Goal: Information Seeking & Learning: Learn about a topic

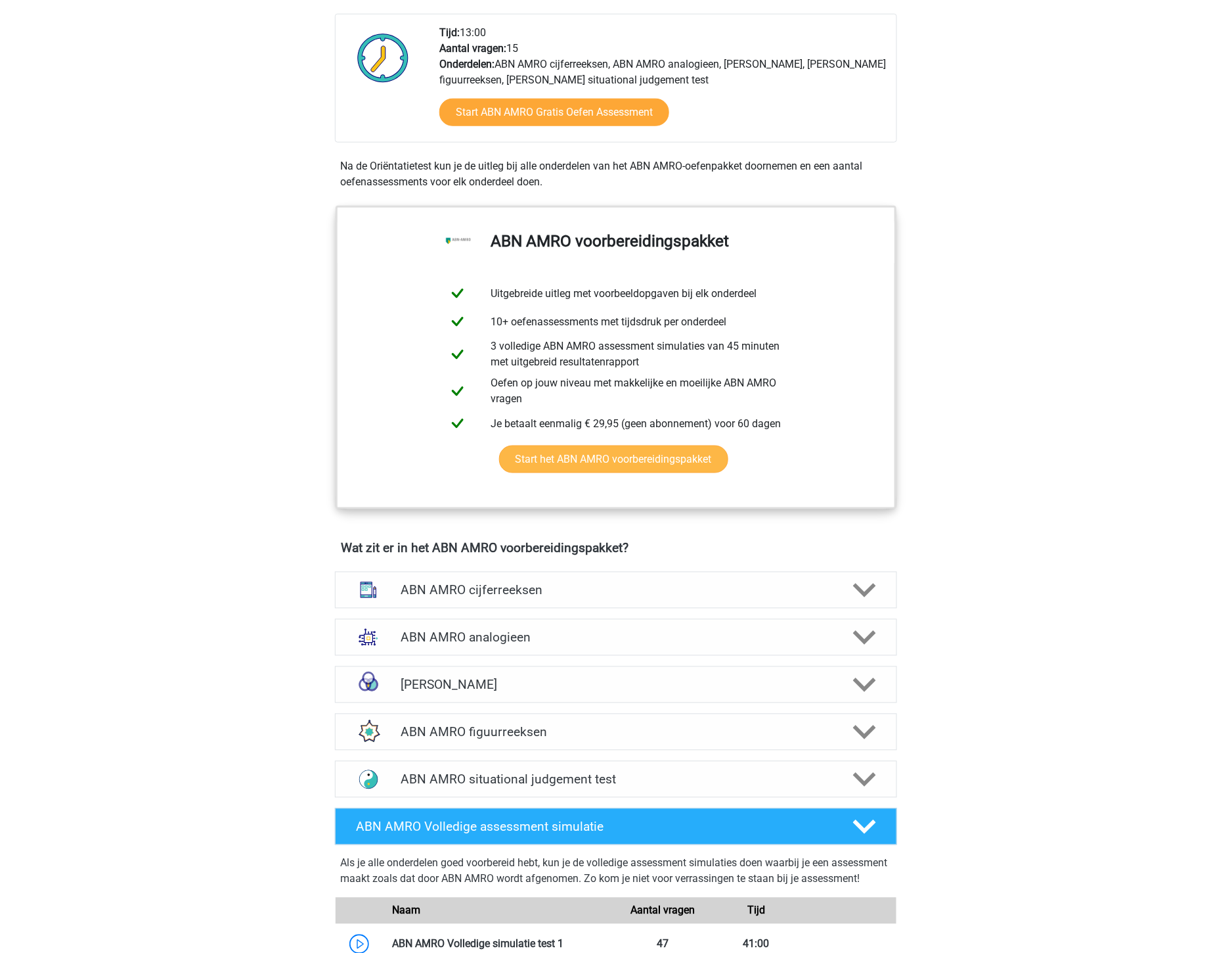
scroll to position [487, 0]
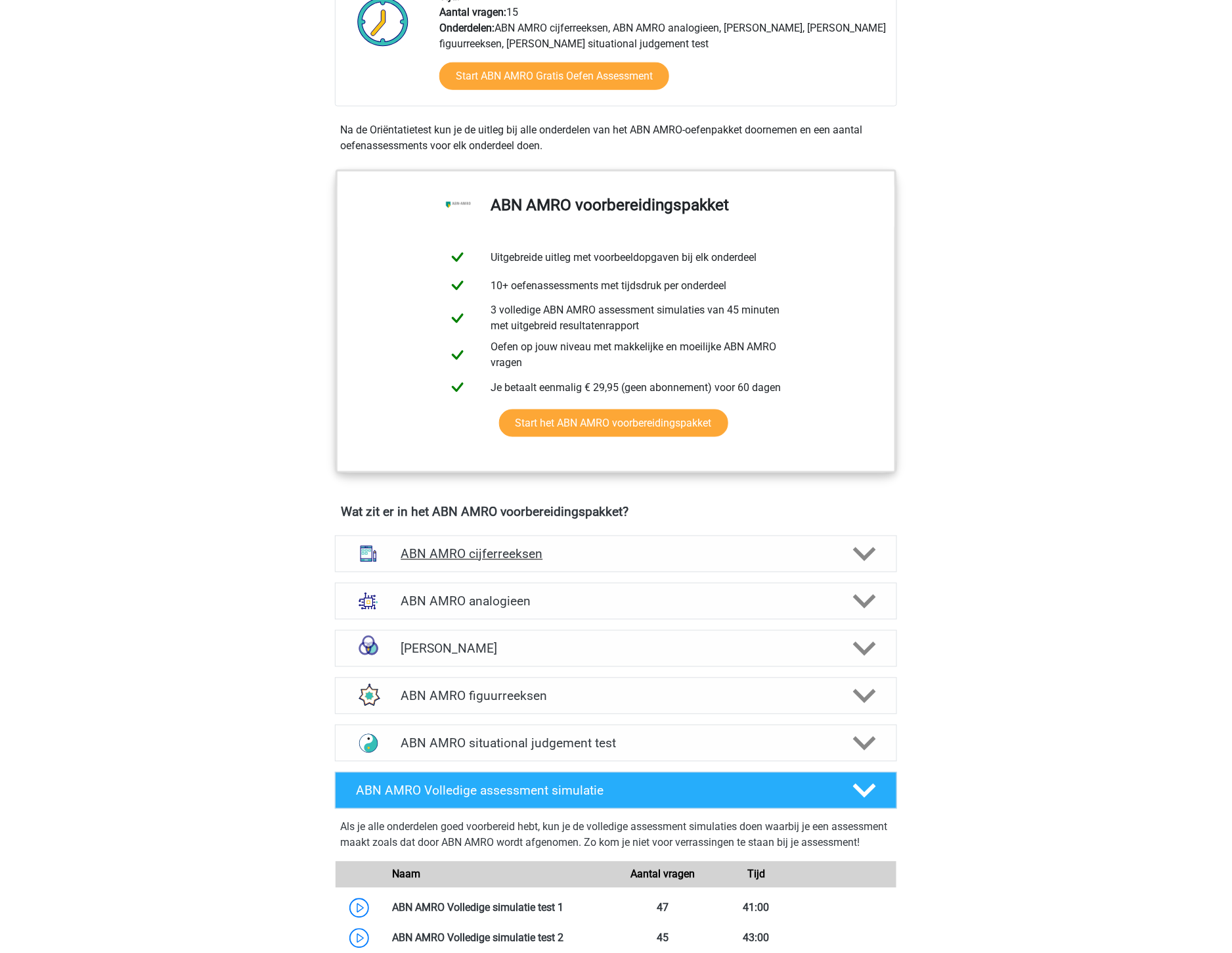
click at [532, 551] on h4 "ABN AMRO cijferreeksen" at bounding box center [615, 554] width 430 height 15
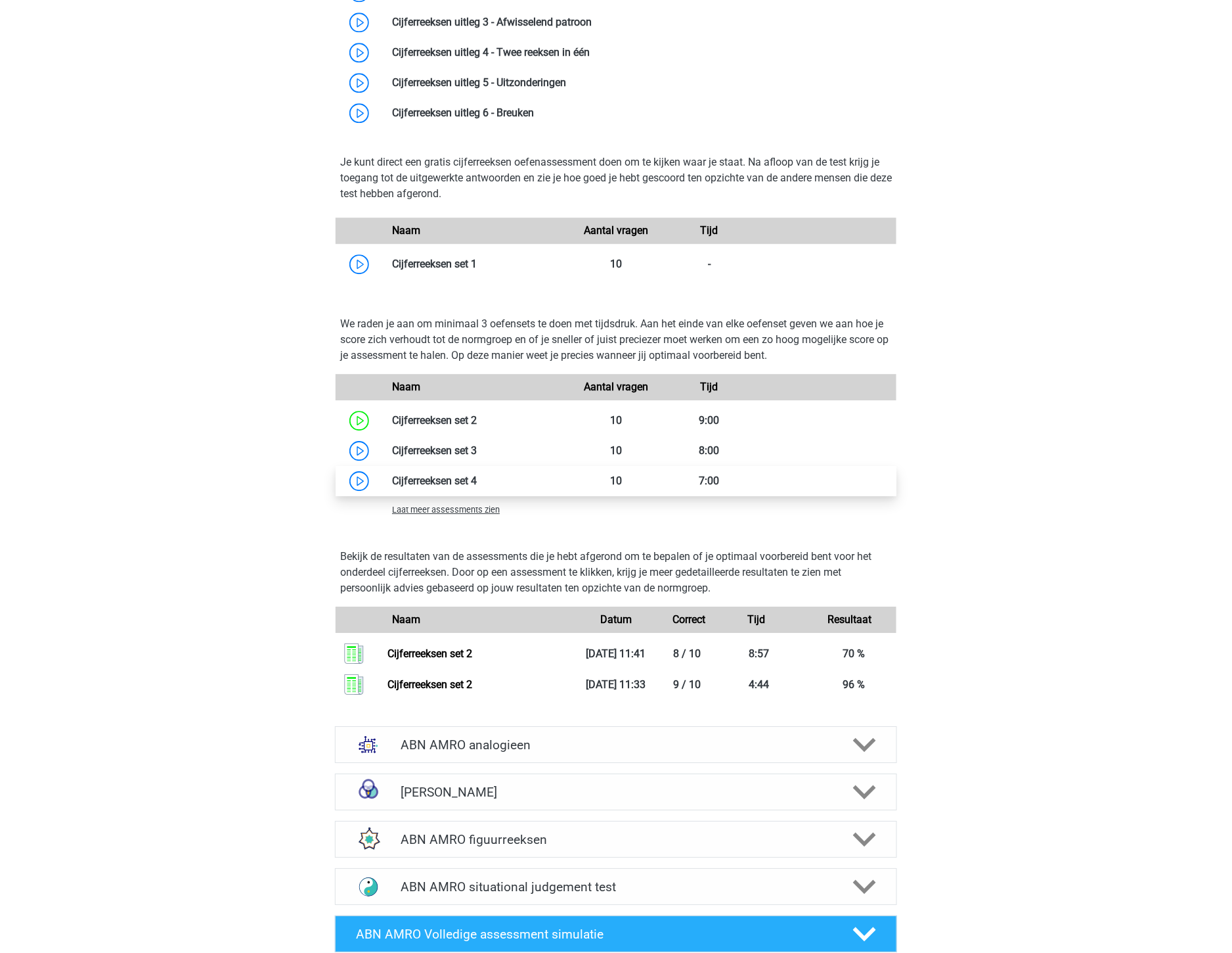
scroll to position [1217, 0]
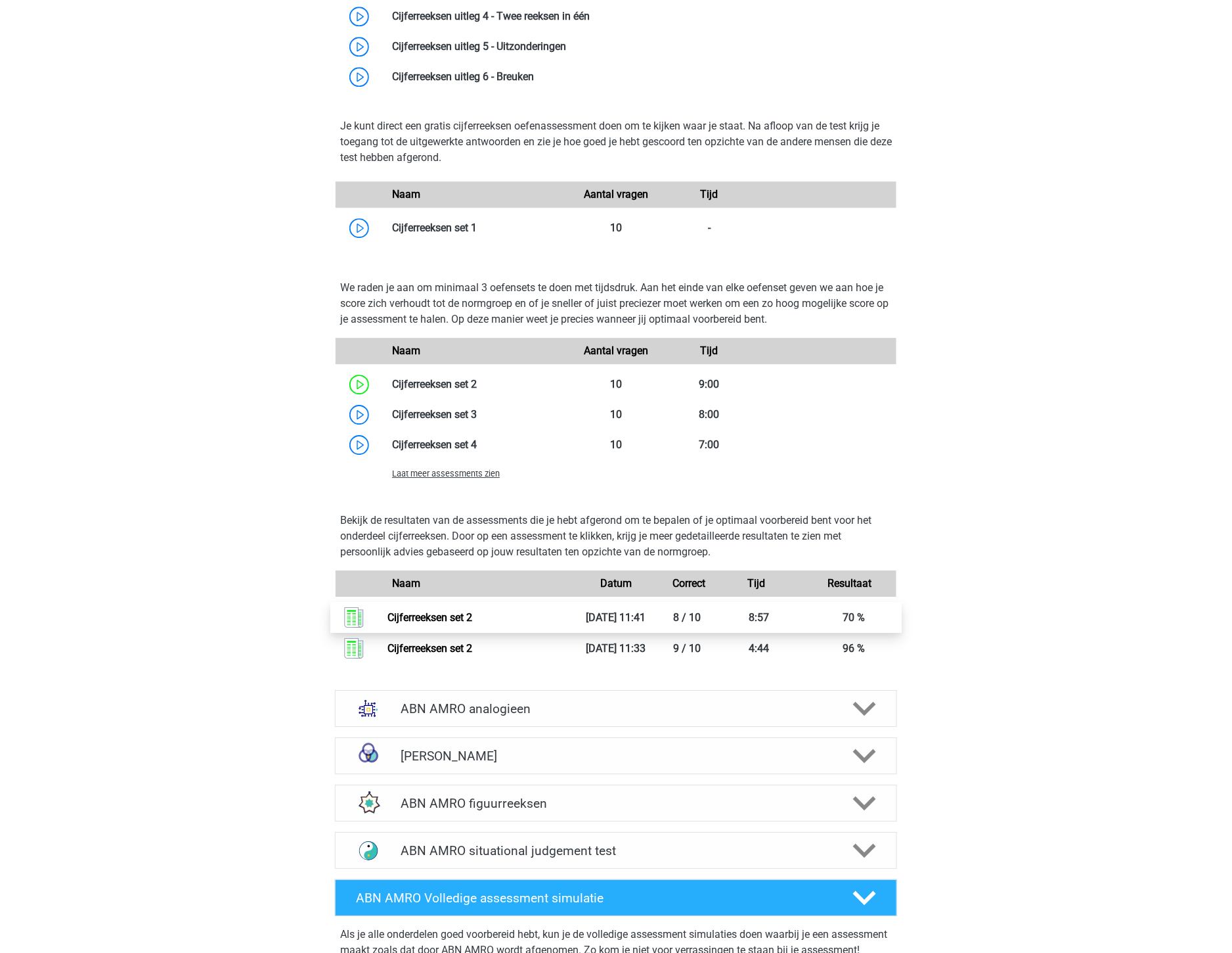
click at [434, 613] on link "Cijferreeksen set 2" at bounding box center [430, 618] width 85 height 13
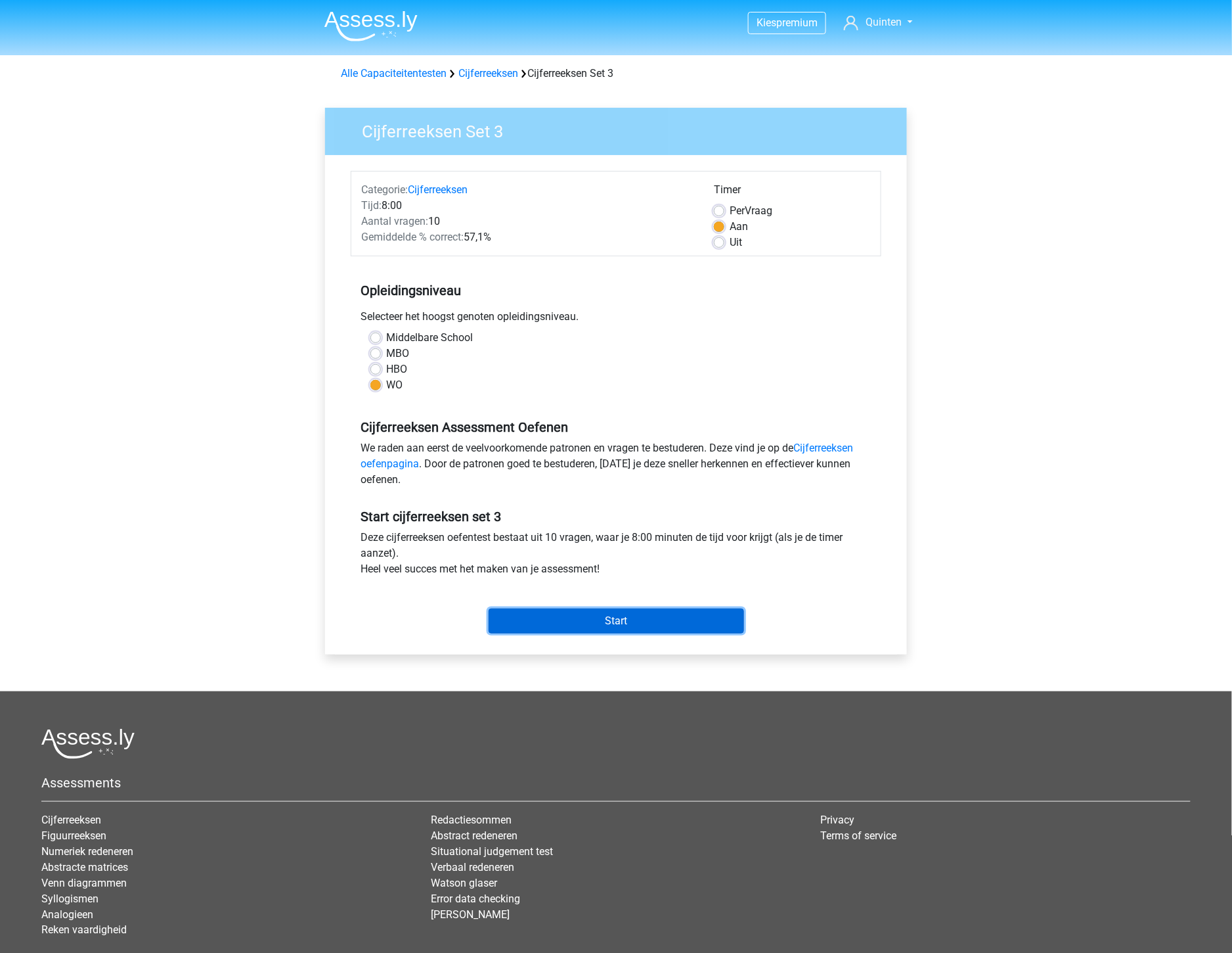
click at [557, 615] on input "Start" at bounding box center [616, 621] width 256 height 25
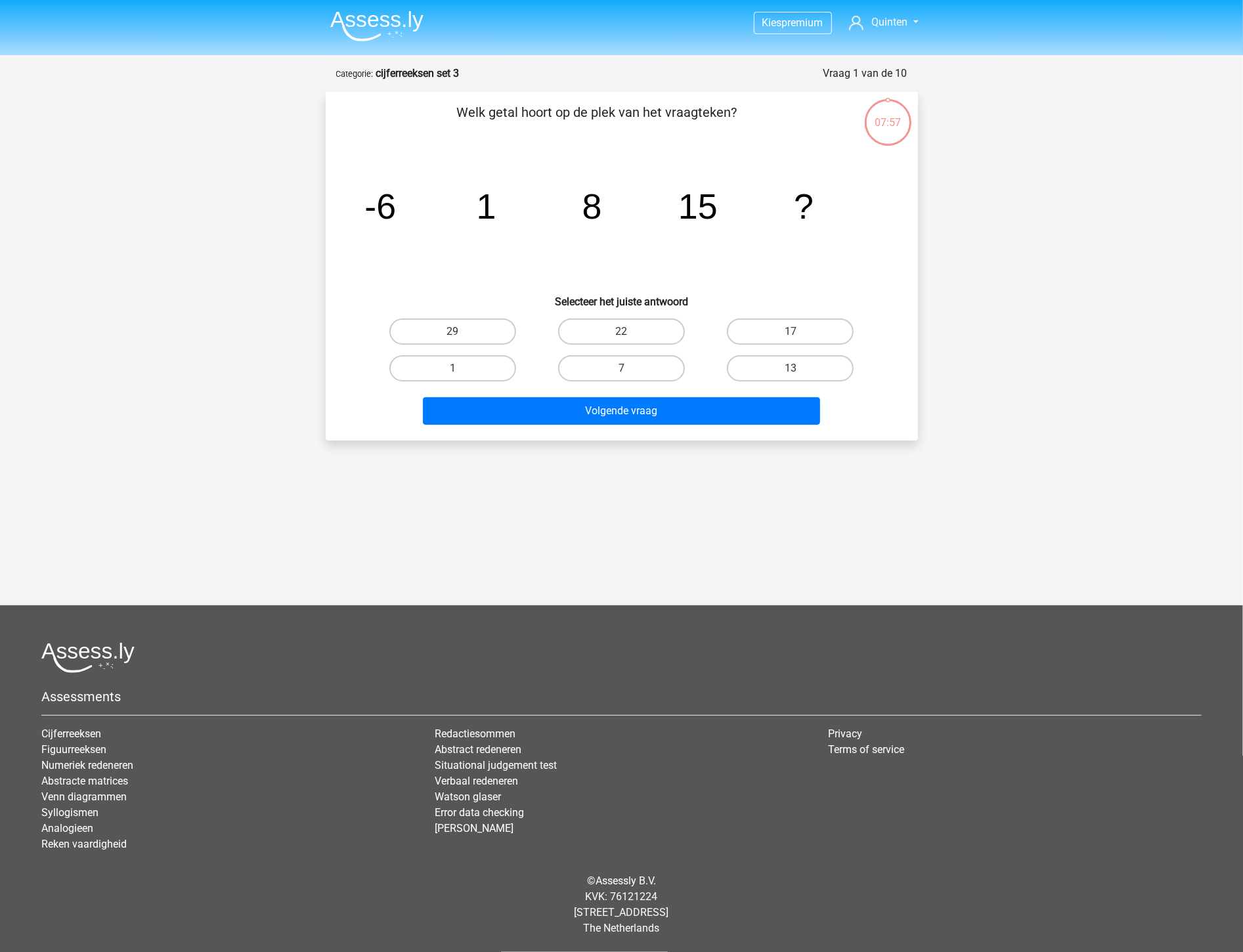
click at [606, 348] on div "29 22 17 1 7" at bounding box center [622, 350] width 507 height 74
click at [653, 329] on label "22" at bounding box center [622, 331] width 127 height 26
click at [630, 331] on input "22" at bounding box center [626, 336] width 8 height 8
radio input "true"
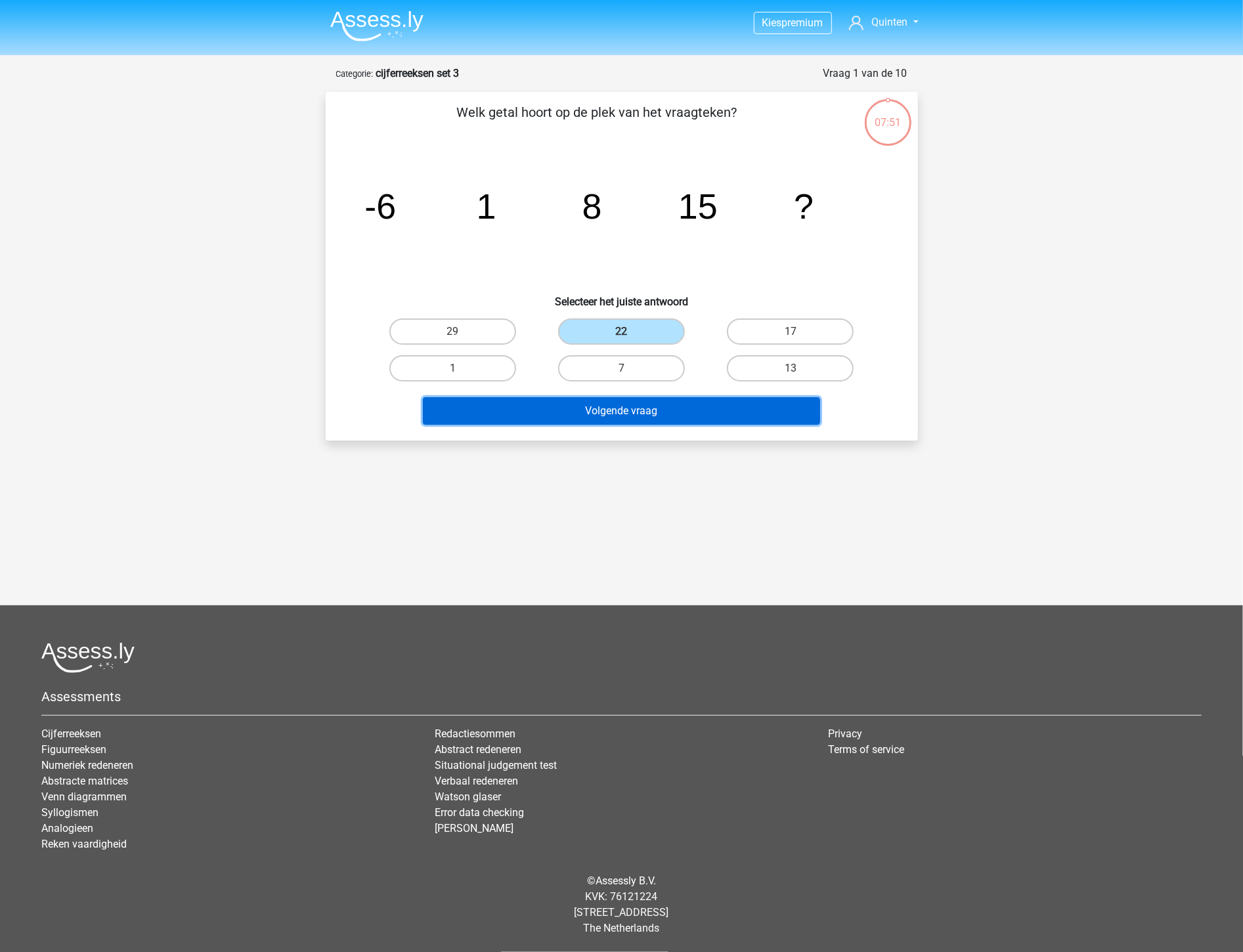
click at [674, 404] on button "Volgende vraag" at bounding box center [622, 411] width 397 height 28
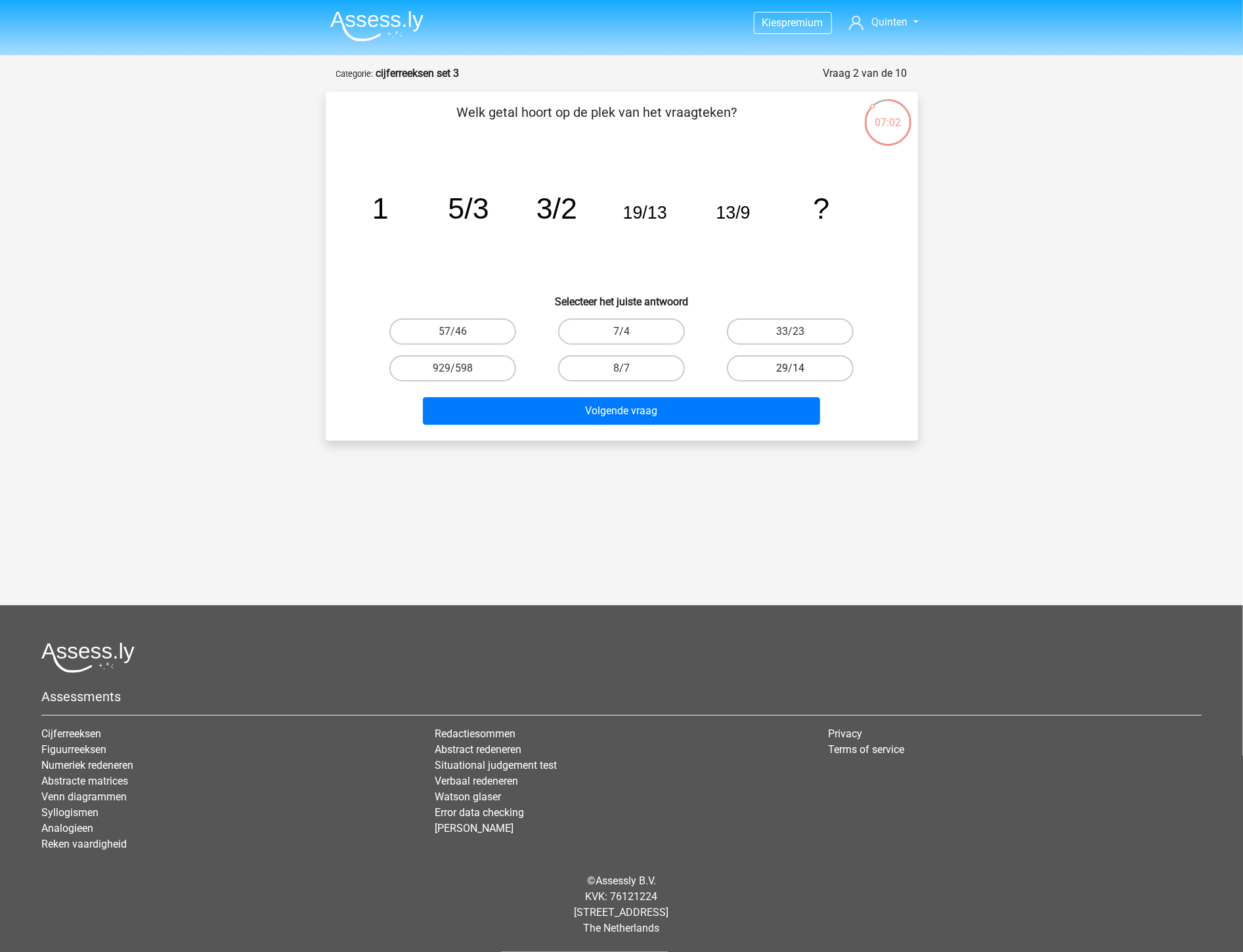
click at [773, 365] on label "29/14" at bounding box center [790, 368] width 127 height 26
click at [791, 368] on input "29/14" at bounding box center [795, 373] width 8 height 8
radio input "true"
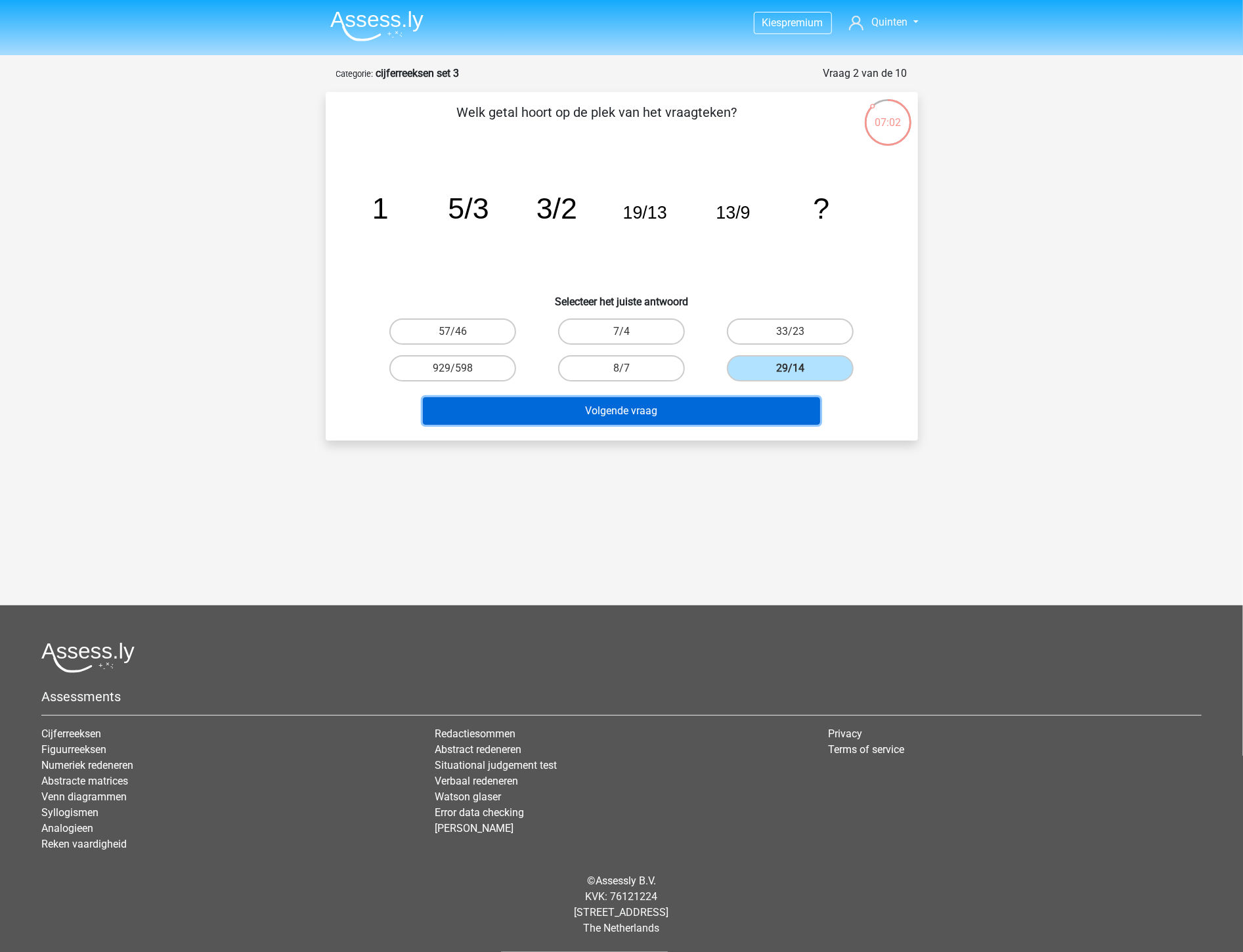
click at [757, 398] on button "Volgende vraag" at bounding box center [622, 411] width 397 height 28
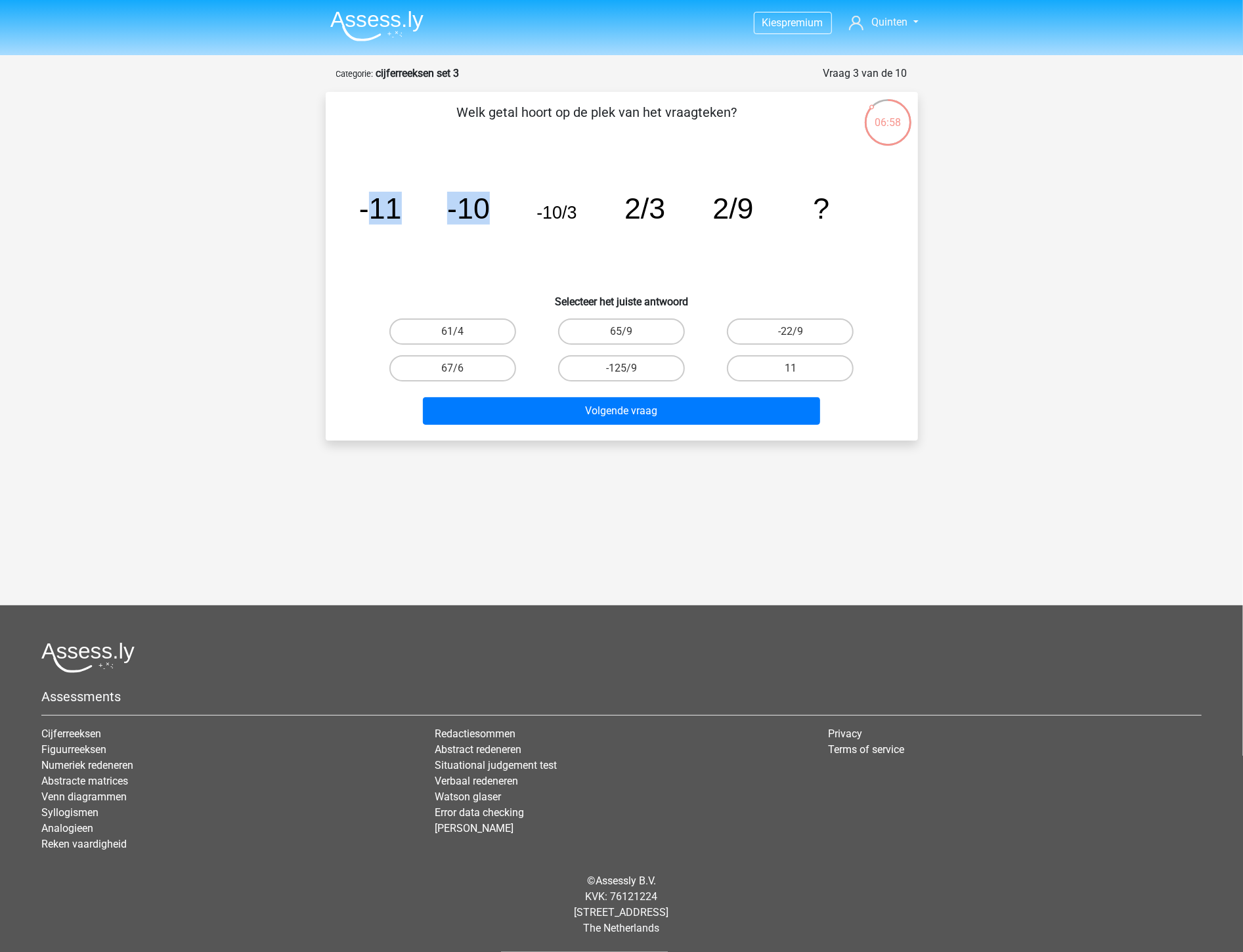
drag, startPoint x: 448, startPoint y: 221, endPoint x: 509, endPoint y: 221, distance: 61.0
click at [507, 221] on icon "image/svg+xml -11 -10 -10/3 2/3 2/9 ?" at bounding box center [622, 219] width 530 height 132
click at [780, 325] on label "-22/9" at bounding box center [790, 331] width 127 height 26
click at [791, 331] on input "-22/9" at bounding box center [795, 336] width 8 height 8
radio input "true"
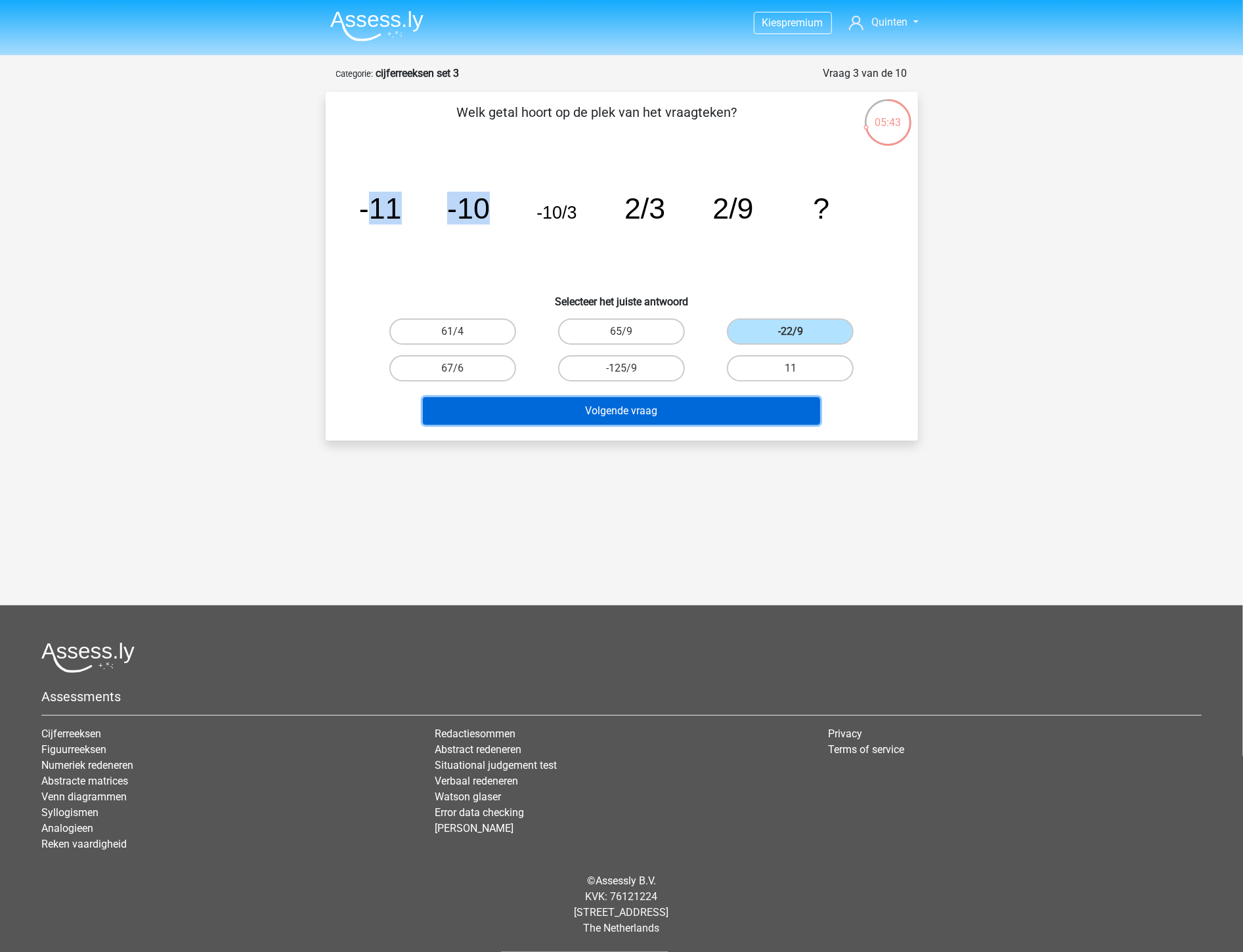
click at [741, 405] on button "Volgende vraag" at bounding box center [622, 411] width 397 height 28
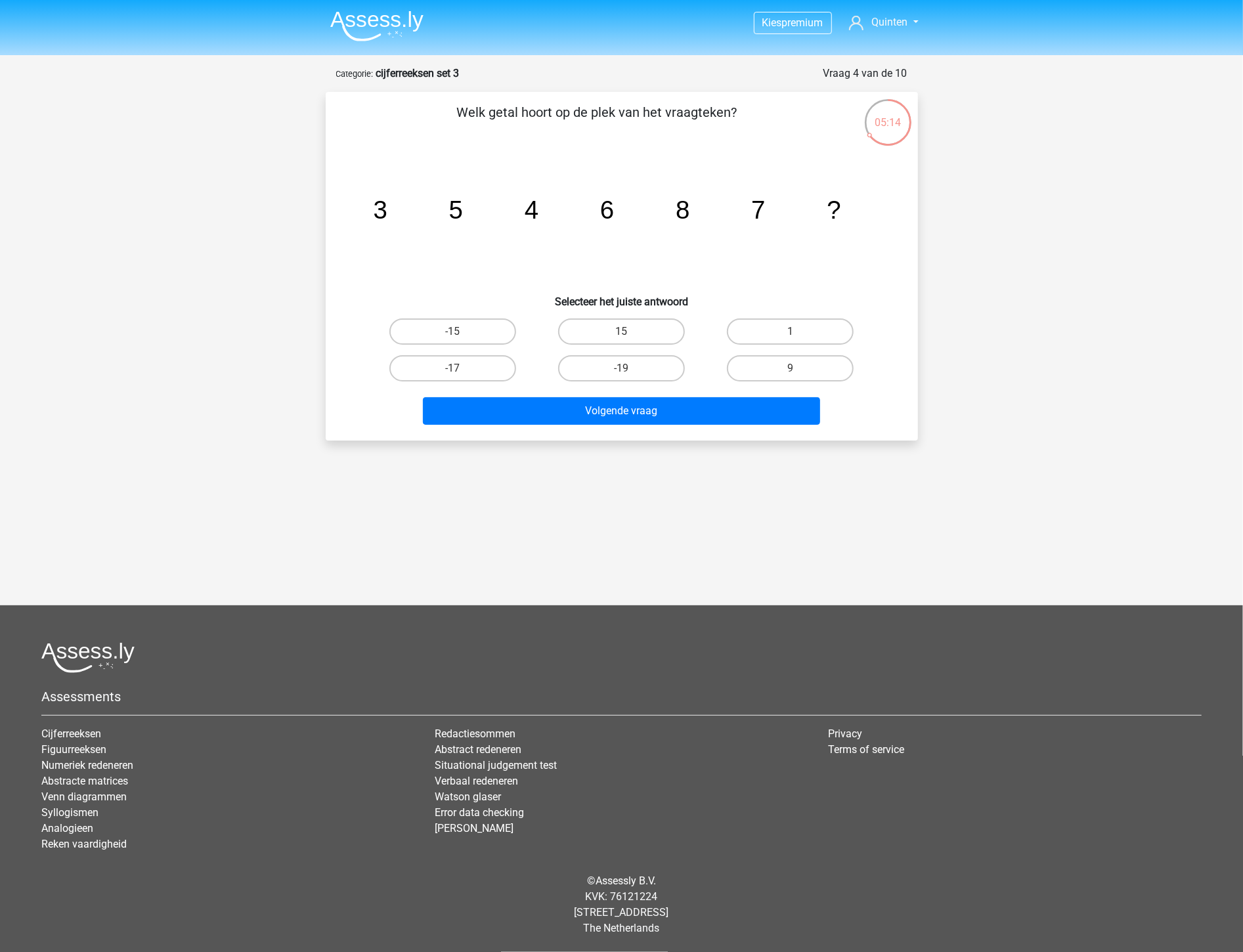
click at [798, 368] on input "9" at bounding box center [795, 373] width 8 height 8
radio input "true"
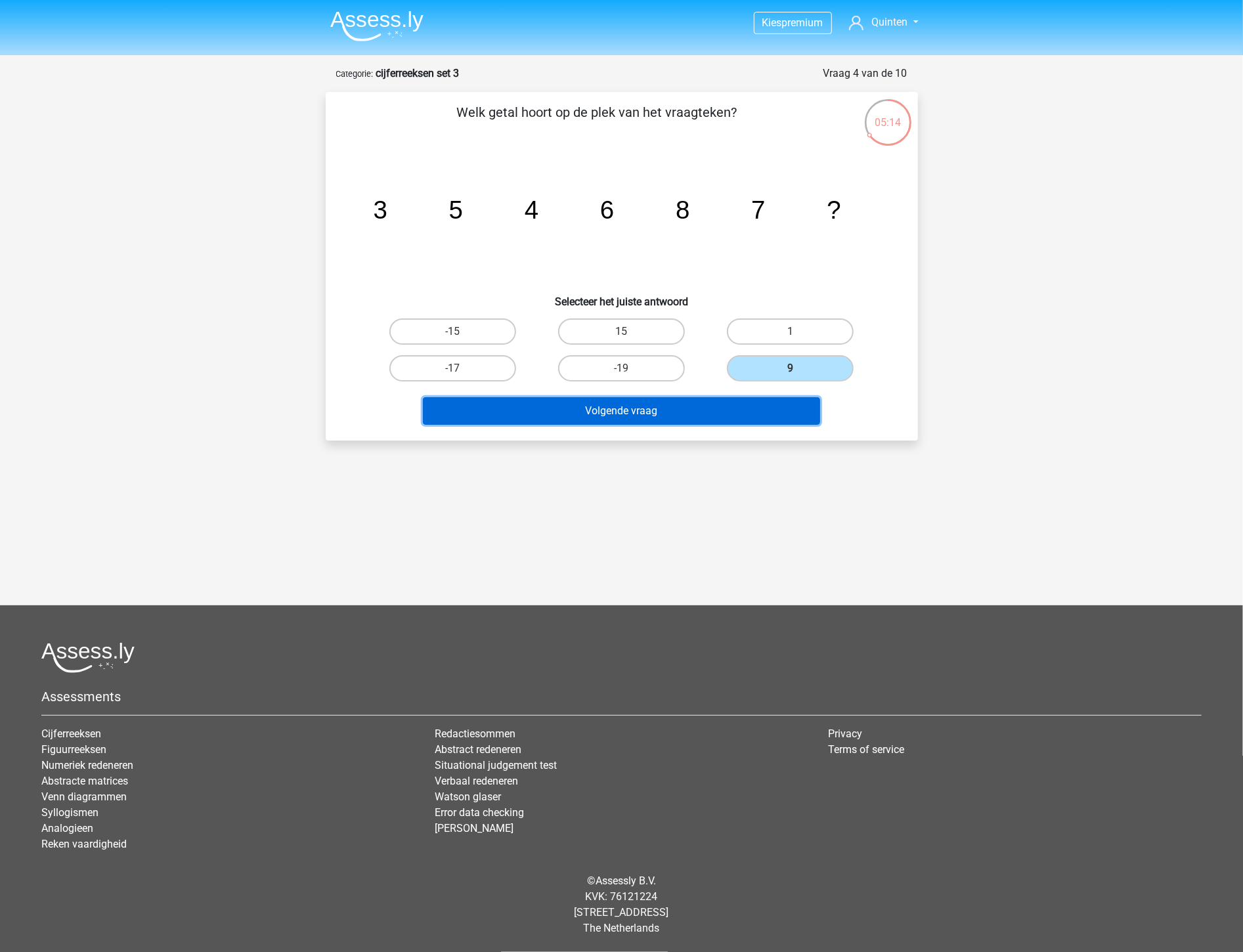
click at [750, 410] on button "Volgende vraag" at bounding box center [622, 411] width 397 height 28
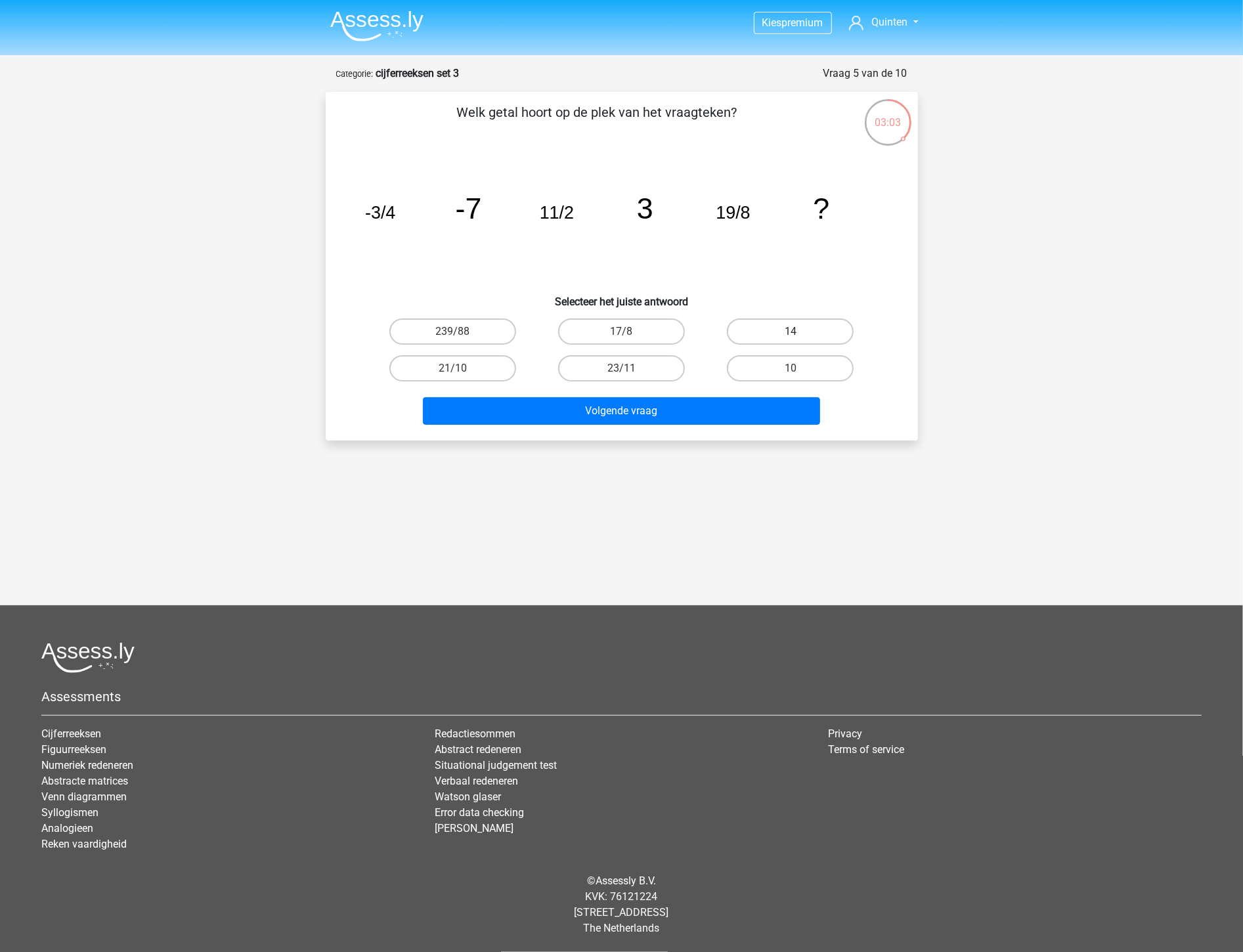
click at [787, 323] on label "14" at bounding box center [790, 331] width 127 height 26
click at [791, 331] on input "14" at bounding box center [795, 336] width 8 height 8
radio input "true"
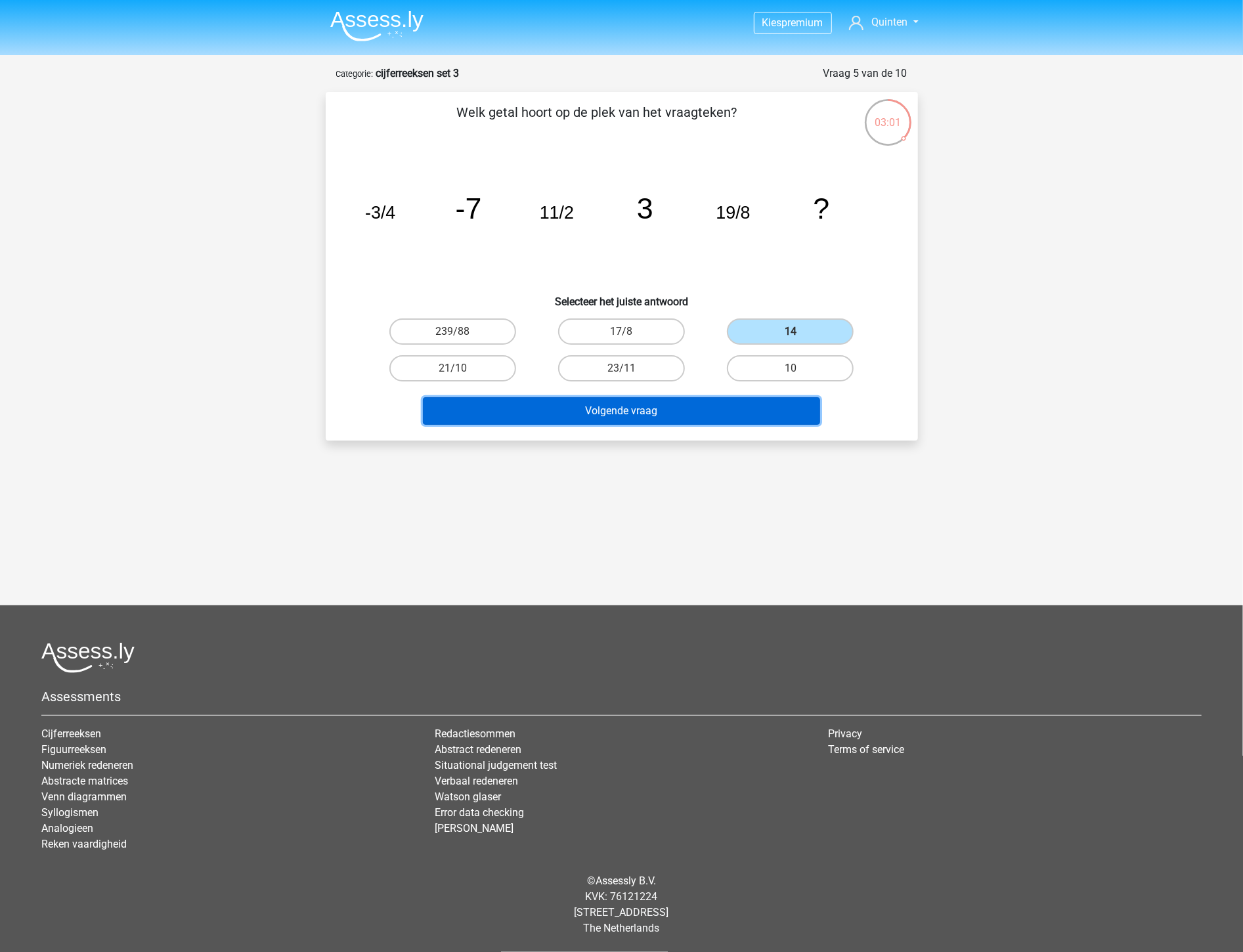
click at [684, 405] on button "Volgende vraag" at bounding box center [622, 411] width 397 height 28
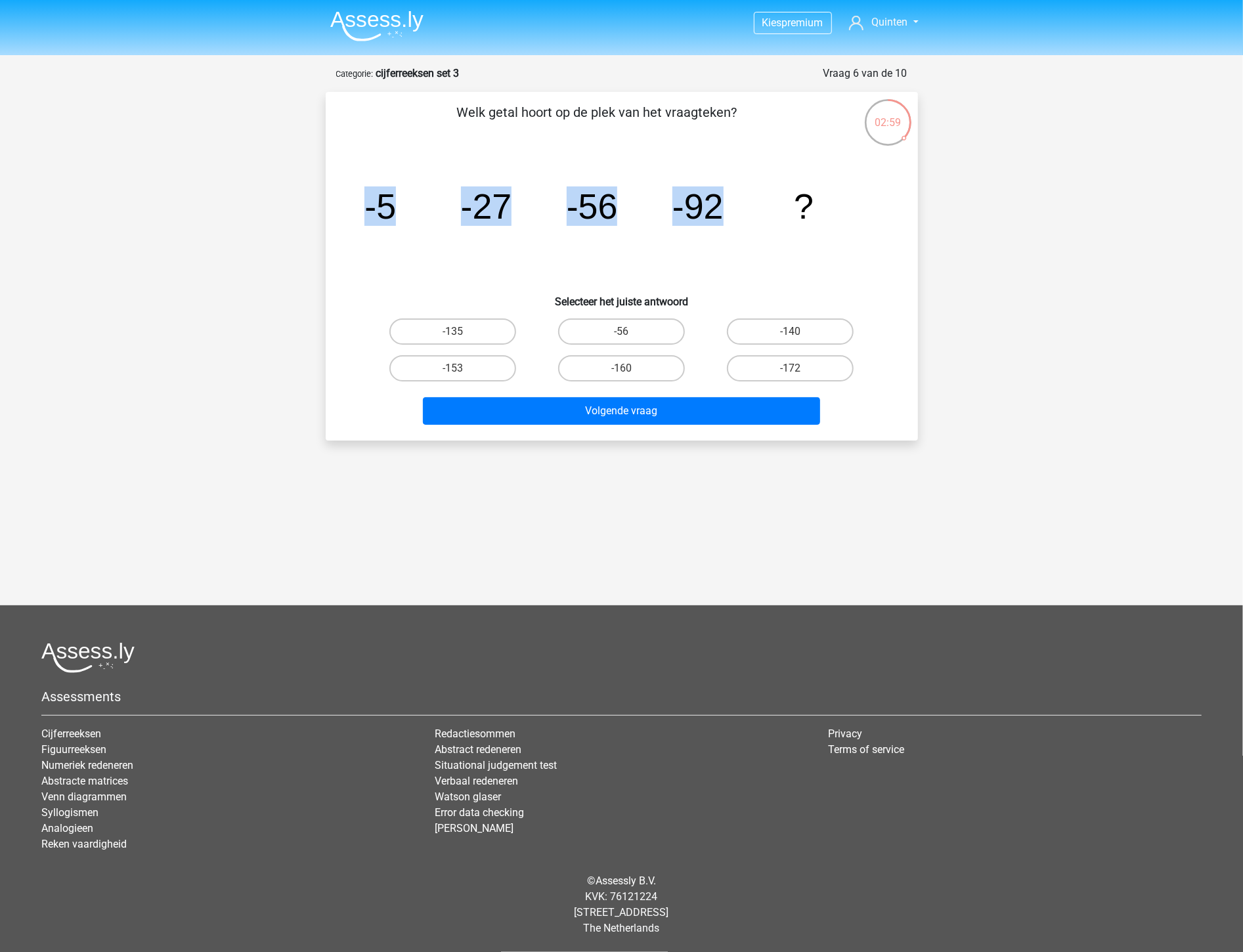
drag, startPoint x: 341, startPoint y: 208, endPoint x: 812, endPoint y: 233, distance: 471.7
click at [812, 233] on div "Welk getal hoort op de plek van het vraagteken? image/svg+xml -5 -27 -56 -92 ? …" at bounding box center [622, 266] width 582 height 327
click at [822, 240] on icon "image/svg+xml -5 -27 -56 -92 ?" at bounding box center [622, 219] width 530 height 132
click at [490, 324] on label "-135" at bounding box center [453, 331] width 127 height 26
click at [461, 331] on input "-135" at bounding box center [456, 336] width 8 height 8
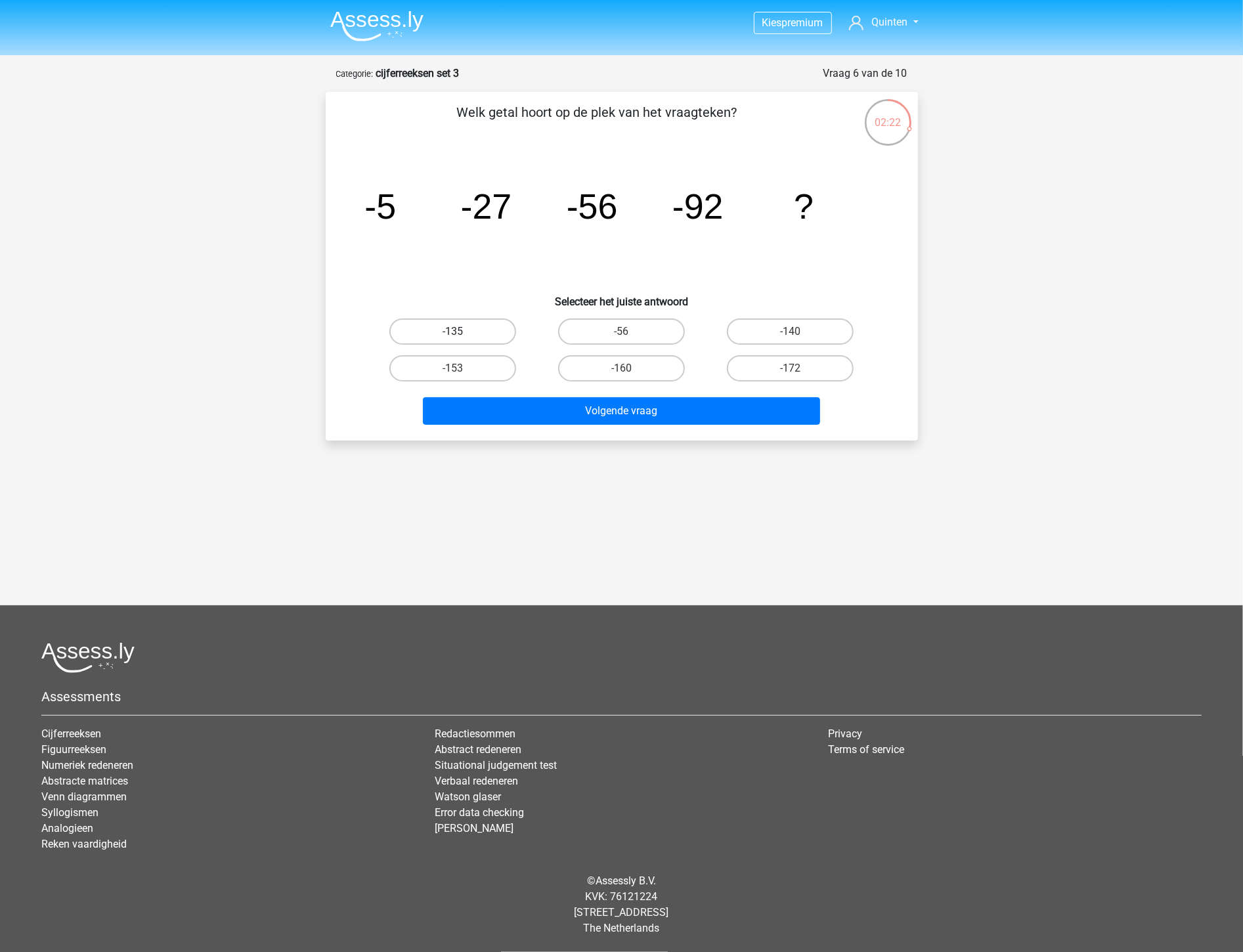
radio input "true"
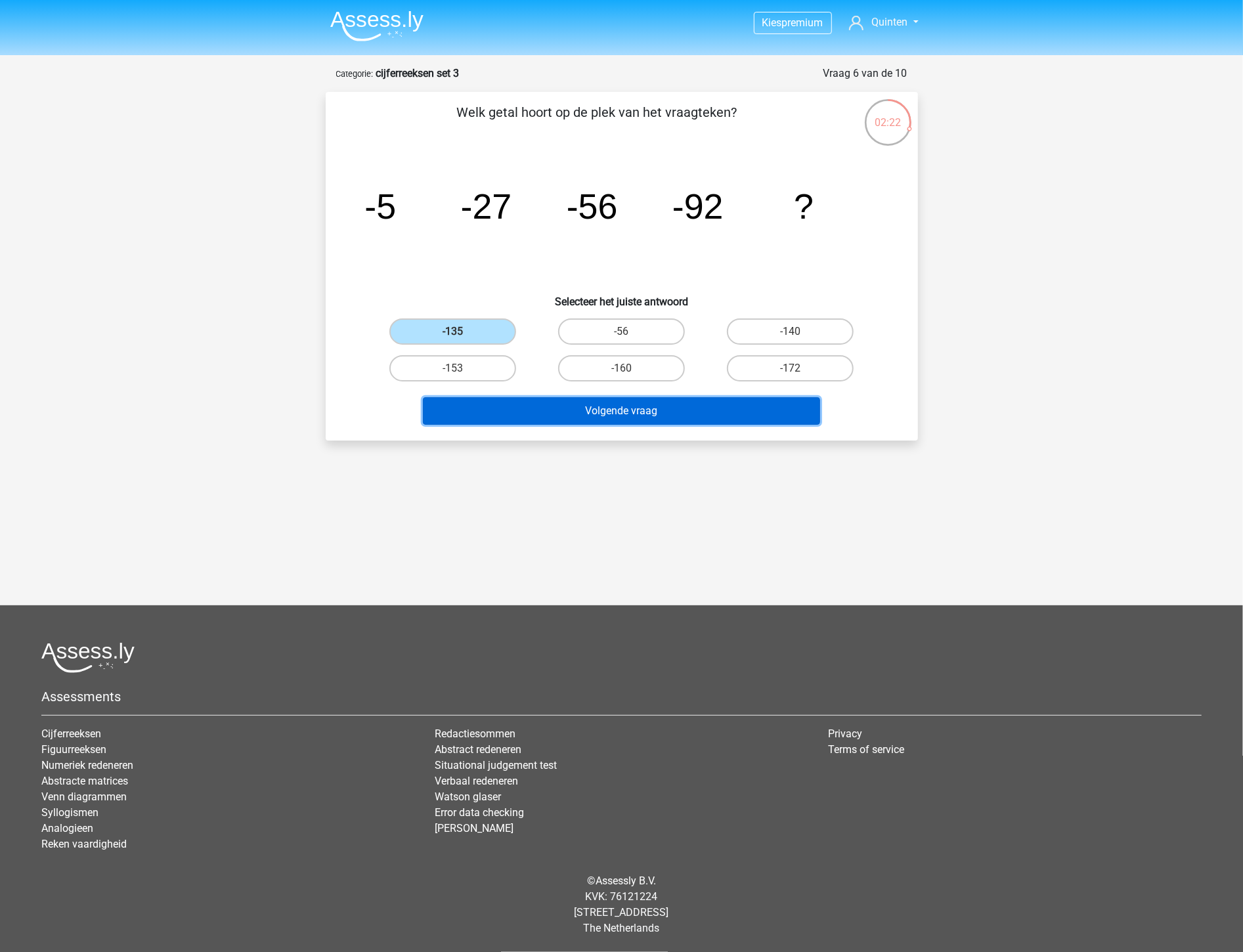
drag, startPoint x: 500, startPoint y: 398, endPoint x: 515, endPoint y: 405, distance: 16.6
click at [500, 398] on button "Volgende vraag" at bounding box center [622, 411] width 397 height 28
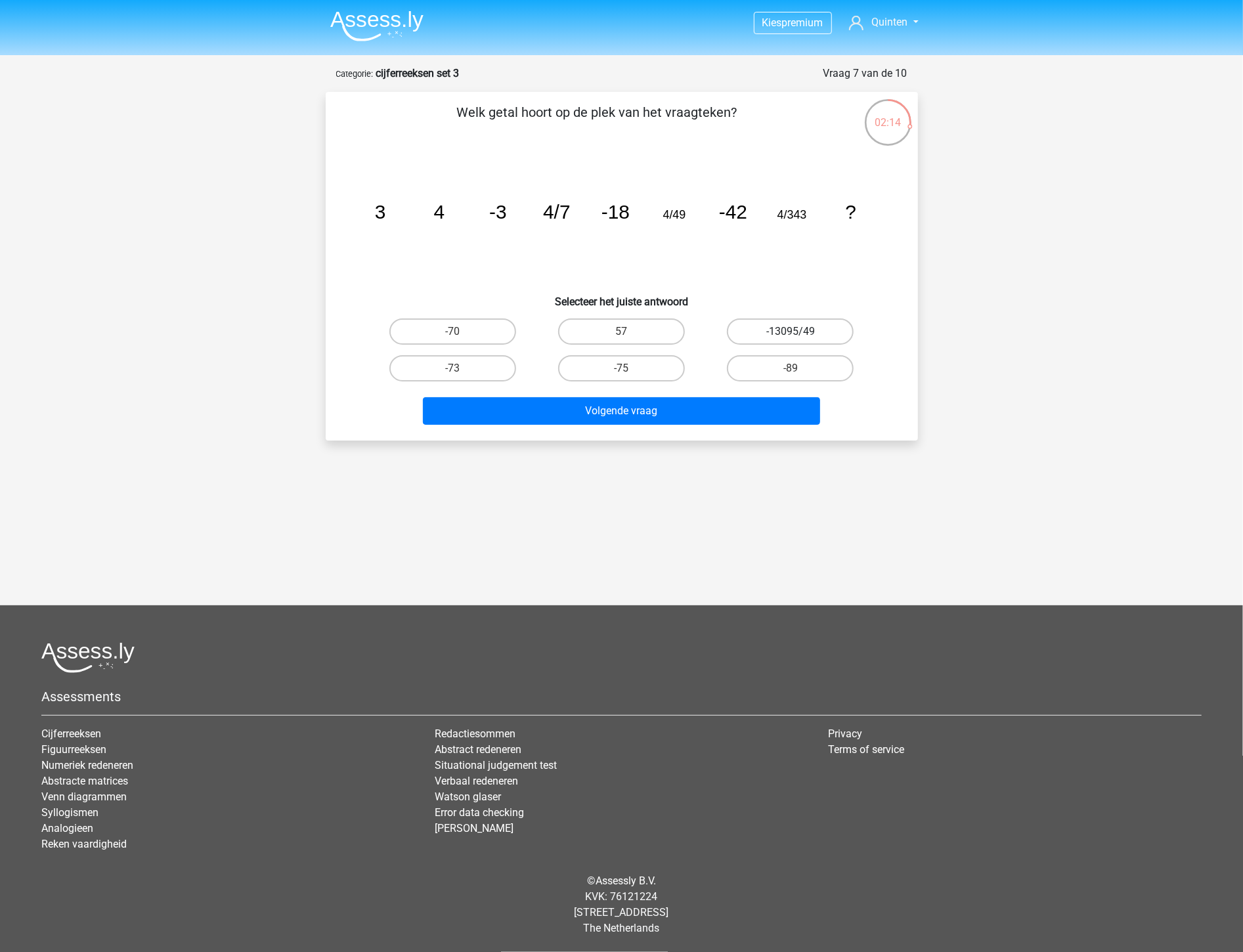
click at [814, 332] on label "-13095/49" at bounding box center [790, 331] width 127 height 26
click at [799, 332] on input "-13095/49" at bounding box center [795, 336] width 8 height 8
radio input "true"
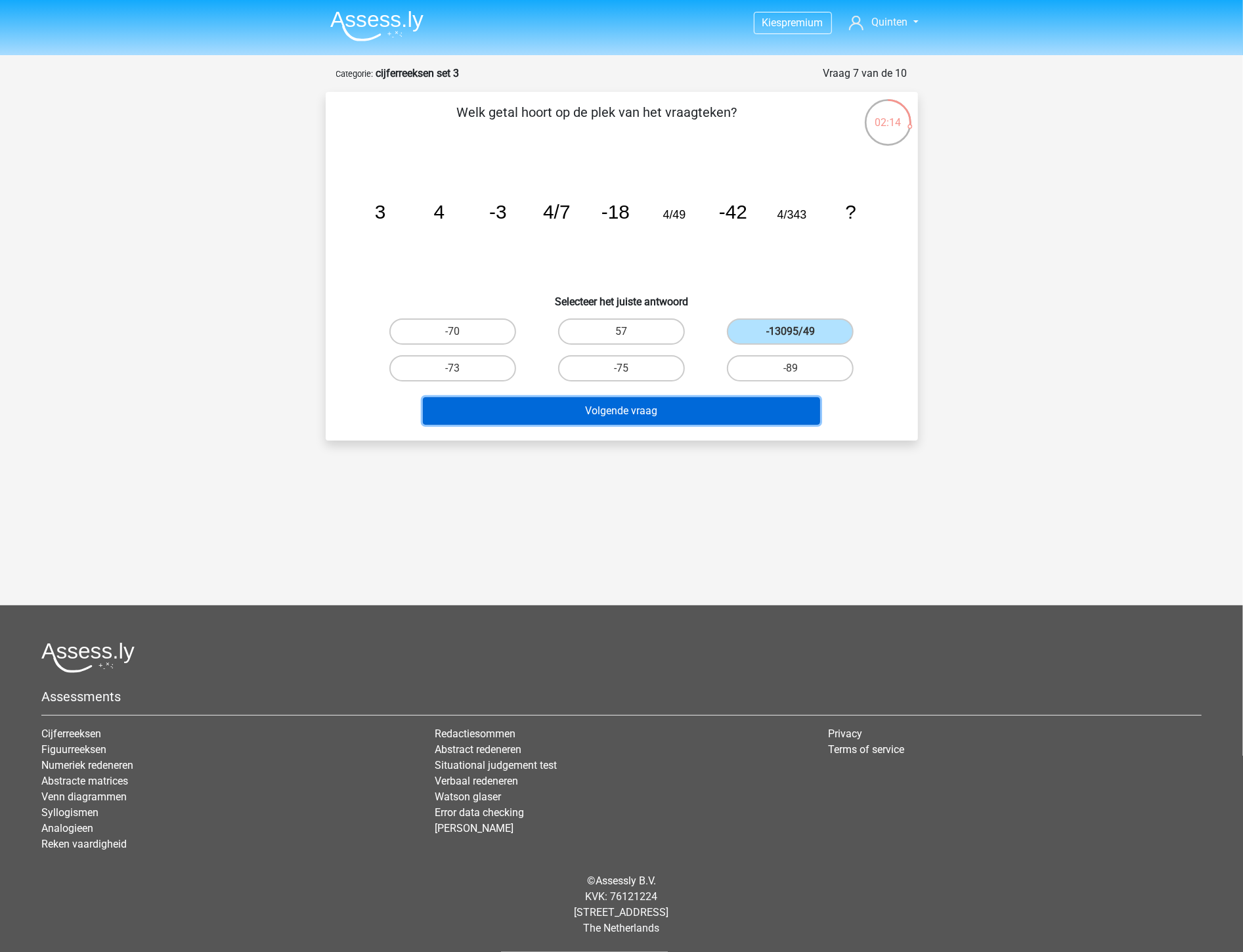
click at [782, 398] on button "Volgende vraag" at bounding box center [622, 411] width 397 height 28
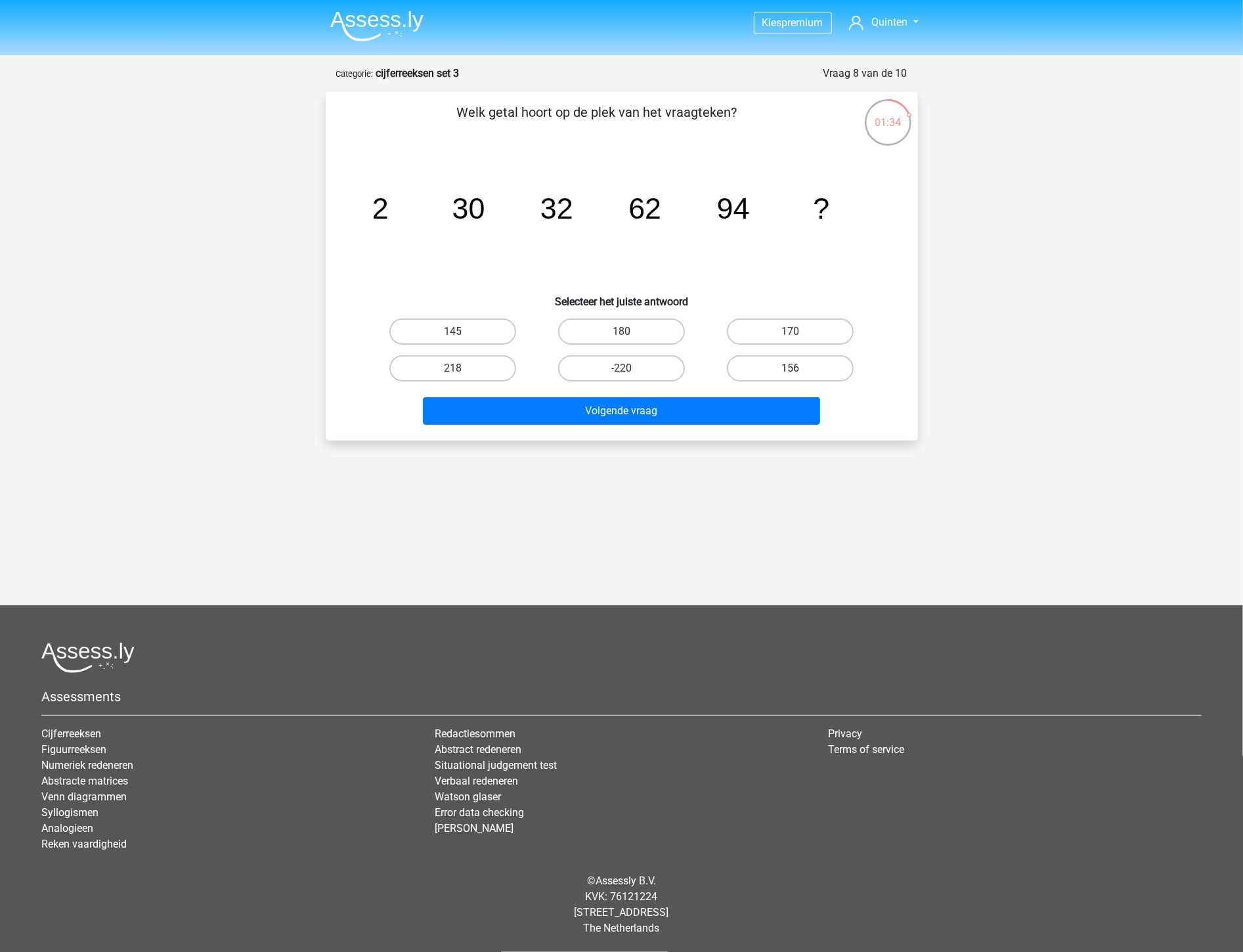
click at [785, 357] on label "156" at bounding box center [790, 368] width 127 height 26
click at [791, 368] on input "156" at bounding box center [795, 373] width 8 height 8
radio input "true"
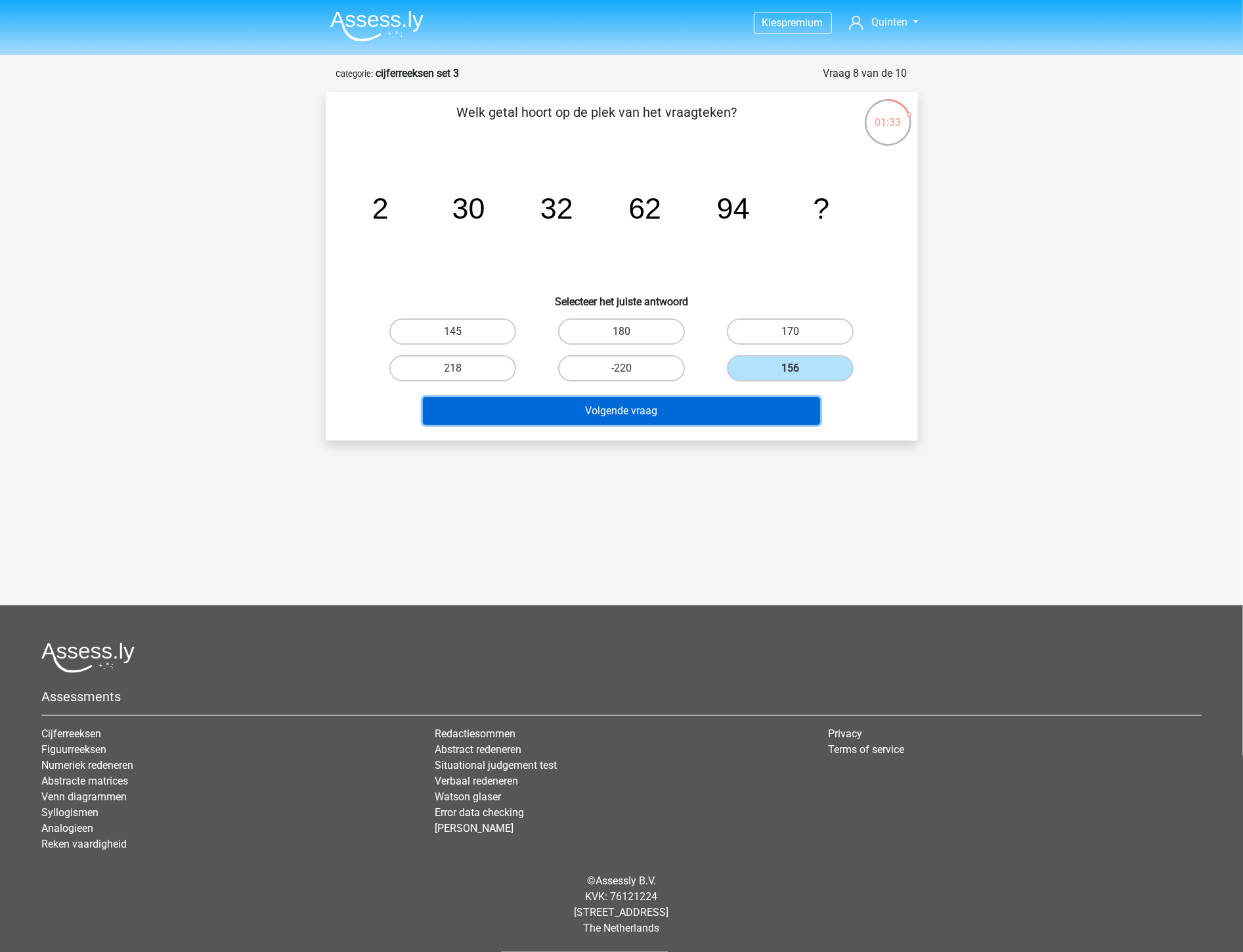
click at [775, 405] on button "Volgende vraag" at bounding box center [622, 411] width 397 height 28
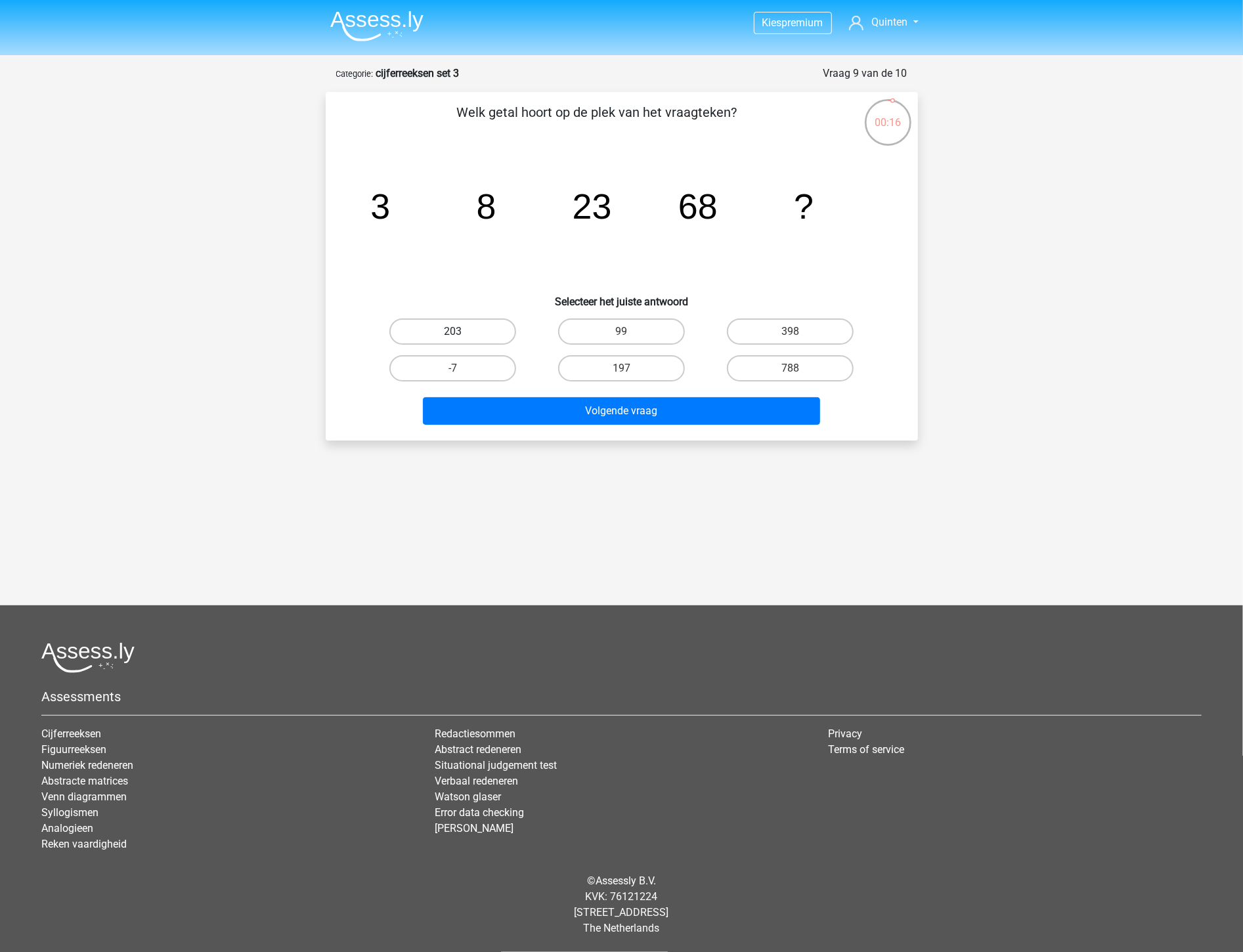
click at [461, 329] on label "203" at bounding box center [453, 331] width 127 height 26
click at [461, 331] on input "203" at bounding box center [456, 336] width 8 height 8
radio input "true"
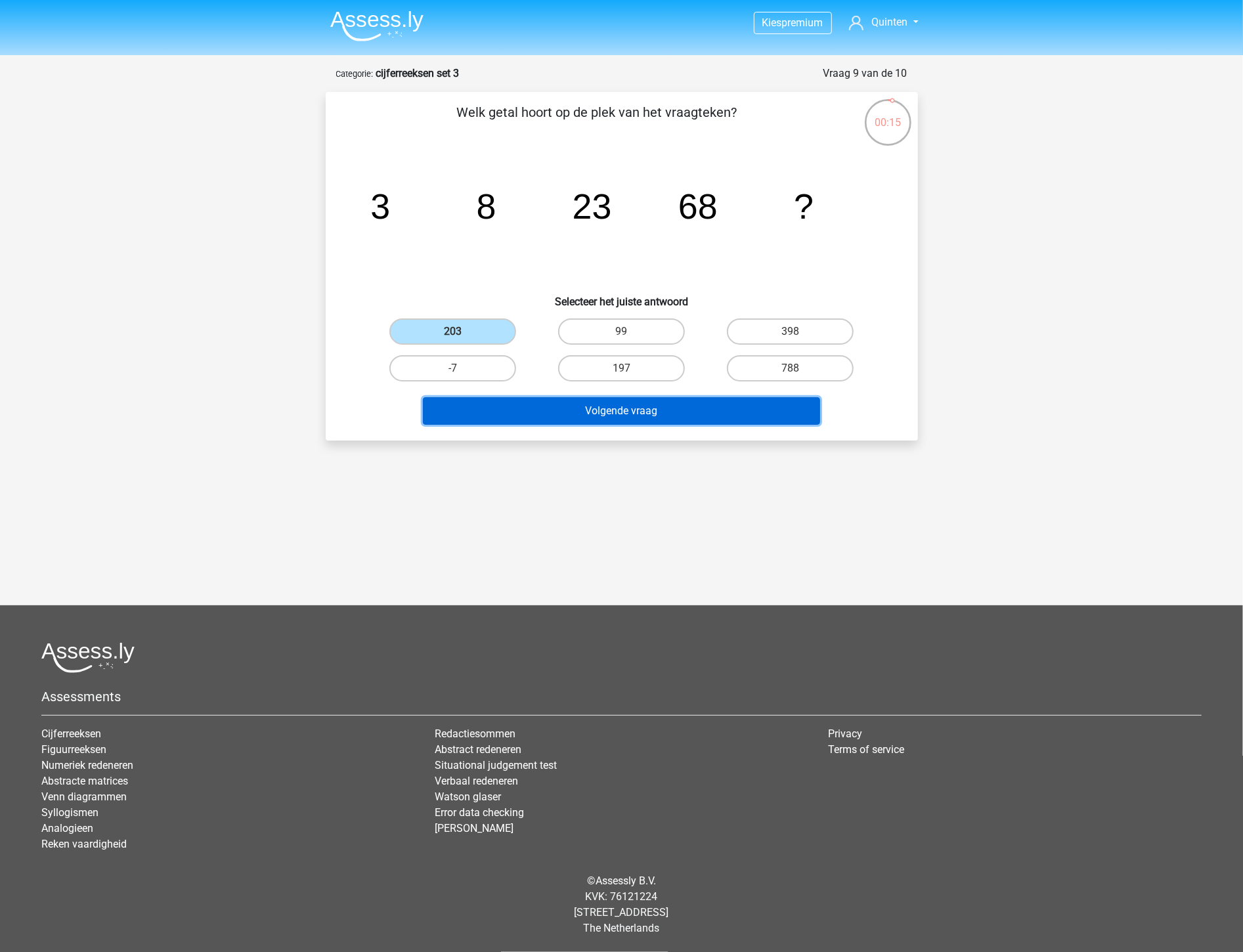
click at [521, 410] on button "Volgende vraag" at bounding box center [622, 411] width 397 height 28
